Goal: Find specific page/section: Find specific page/section

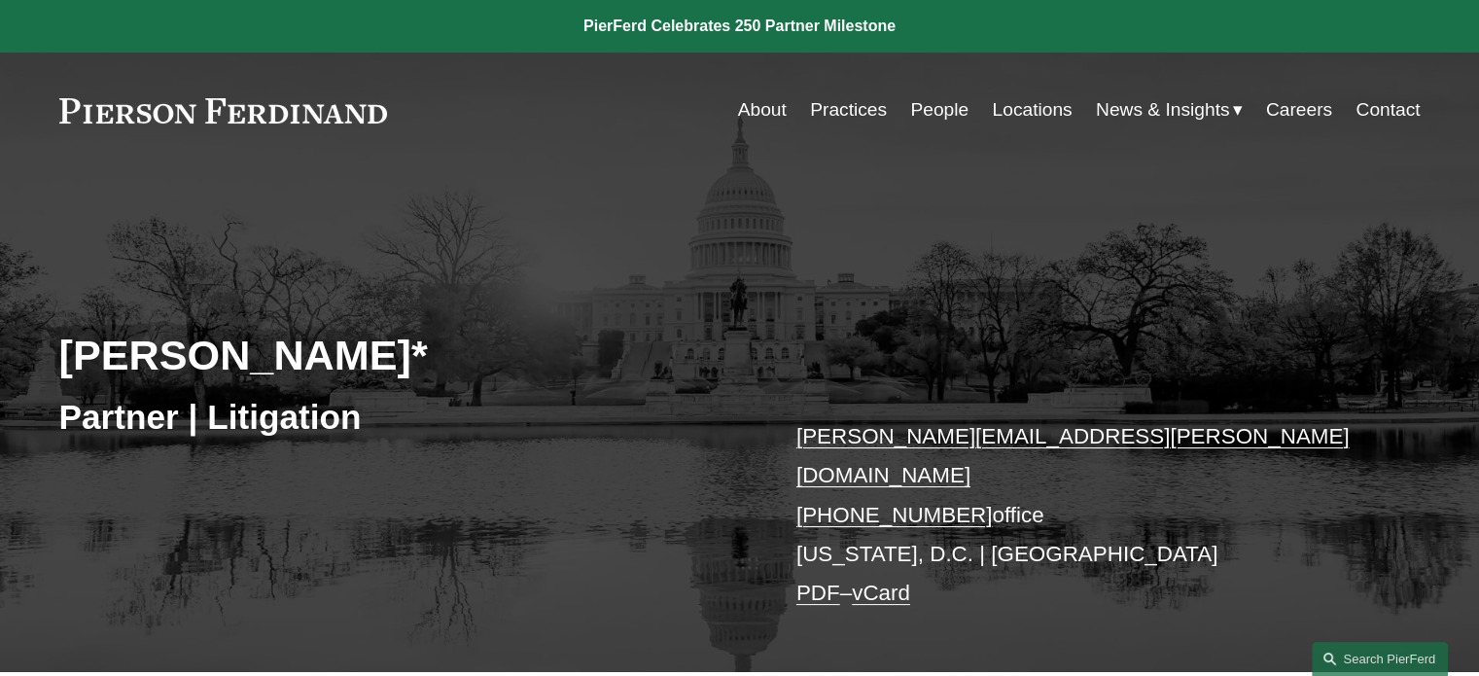
click at [186, 118] on link at bounding box center [223, 110] width 329 height 25
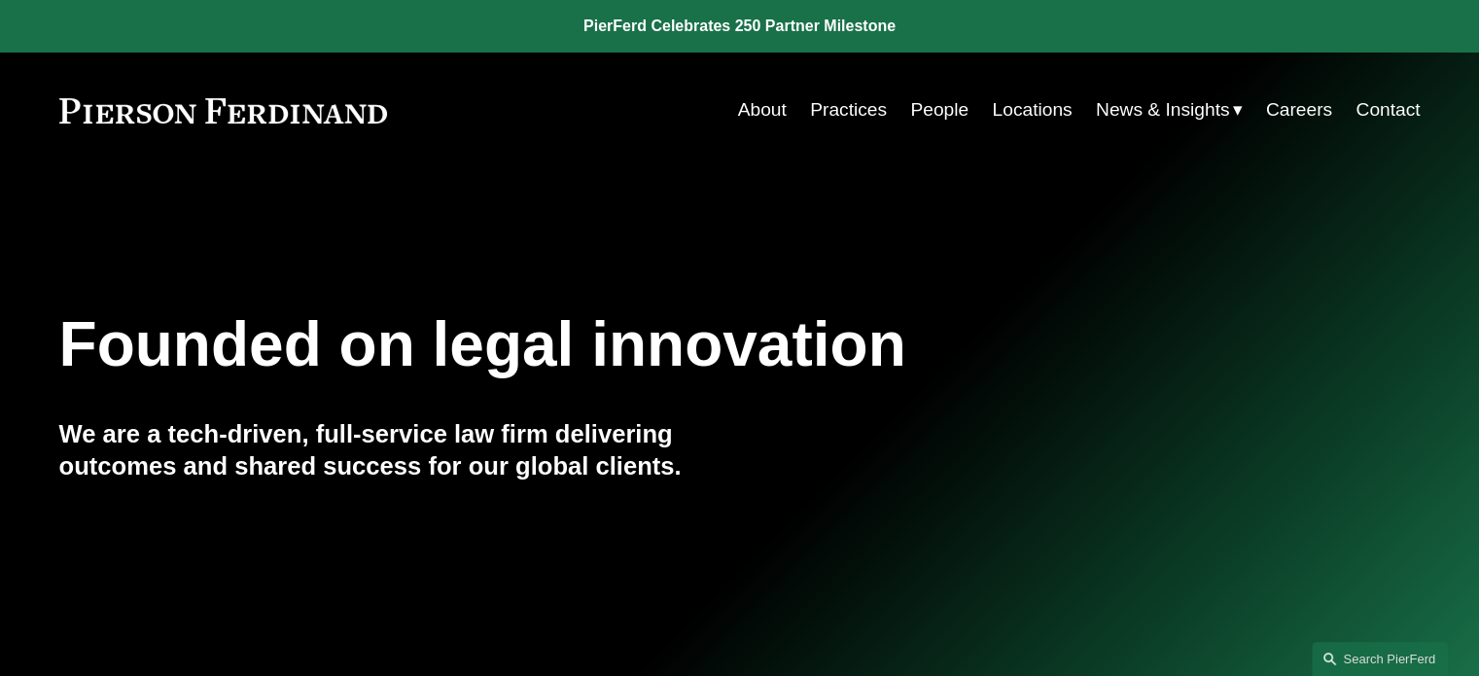
drag, startPoint x: 398, startPoint y: 111, endPoint x: 101, endPoint y: 121, distance: 296.8
click at [101, 121] on div "About Practices People Locations News & Insights News" at bounding box center [740, 109] width 1362 height 37
